Goal: Obtain resource: Obtain resource

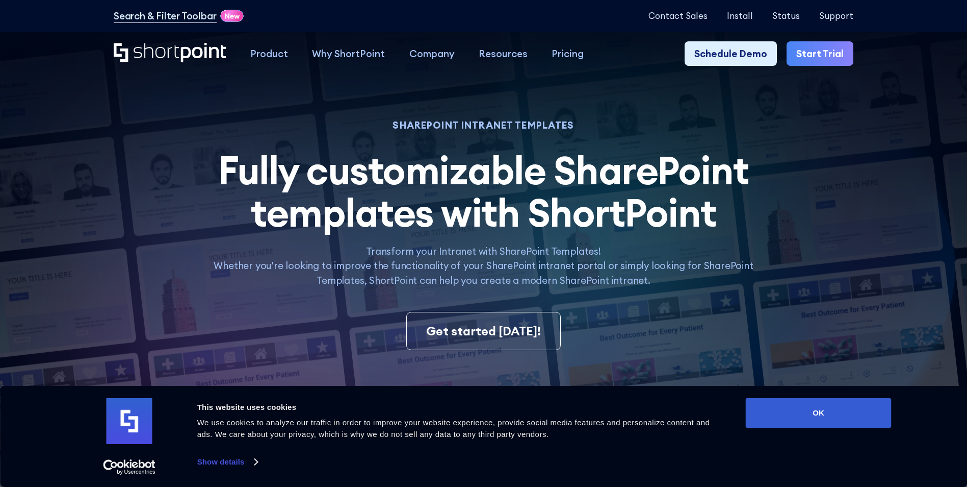
click at [828, 428] on div "Consent Details [#IABV2SETTINGS#] About This website uses cookies We use cookie…" at bounding box center [484, 436] width 816 height 76
click at [830, 413] on button "OK" at bounding box center [819, 413] width 146 height 30
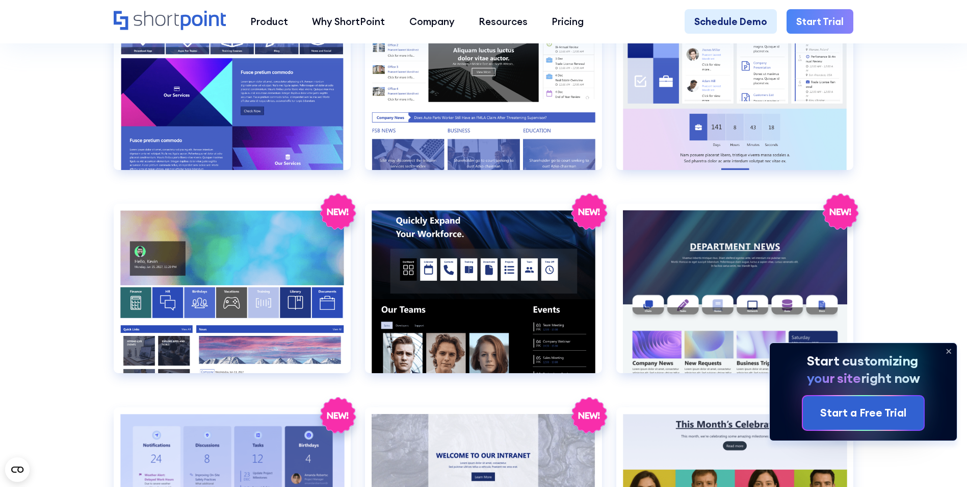
scroll to position [1678, 0]
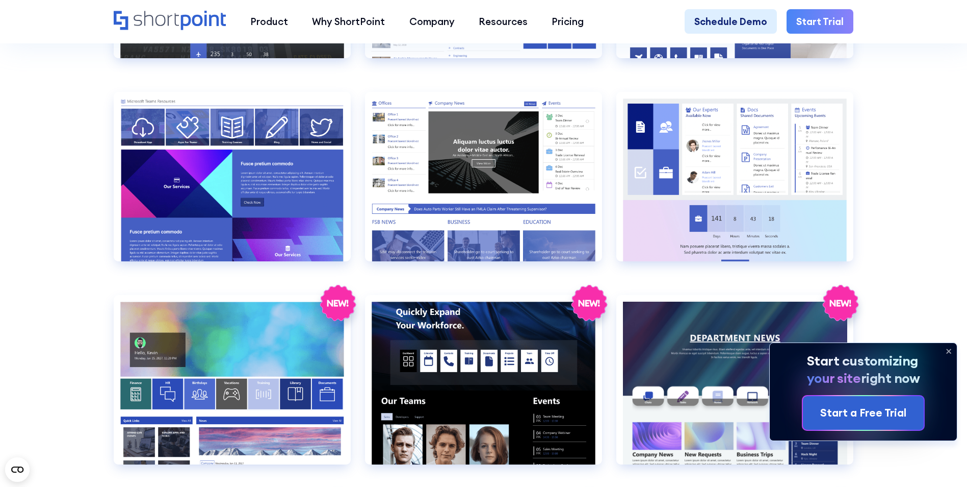
click at [952, 349] on icon at bounding box center [949, 351] width 16 height 16
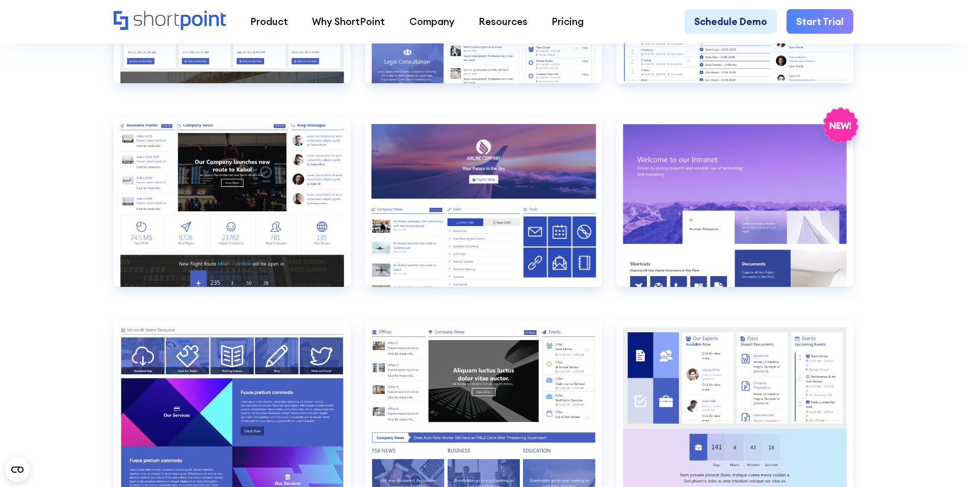
scroll to position [1484, 0]
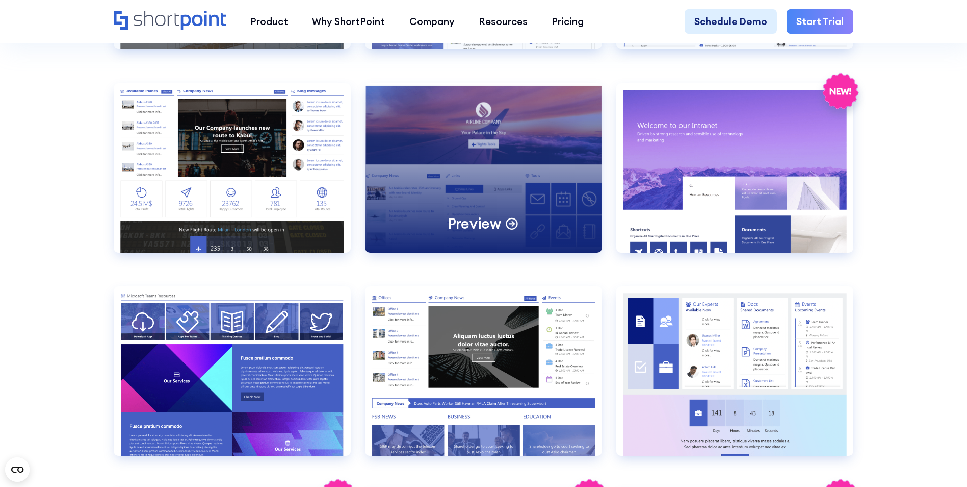
click at [476, 205] on div "Preview" at bounding box center [483, 167] width 237 height 169
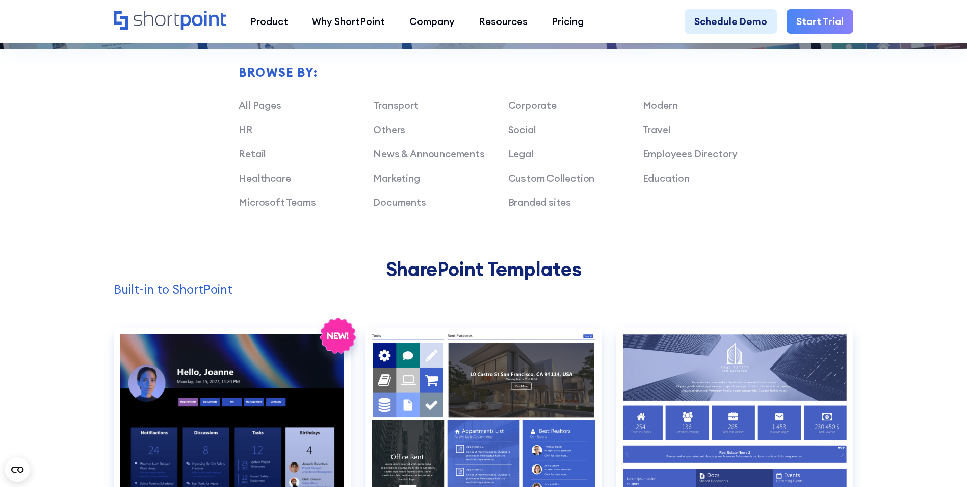
scroll to position [1141, 0]
